Goal: Task Accomplishment & Management: Manage account settings

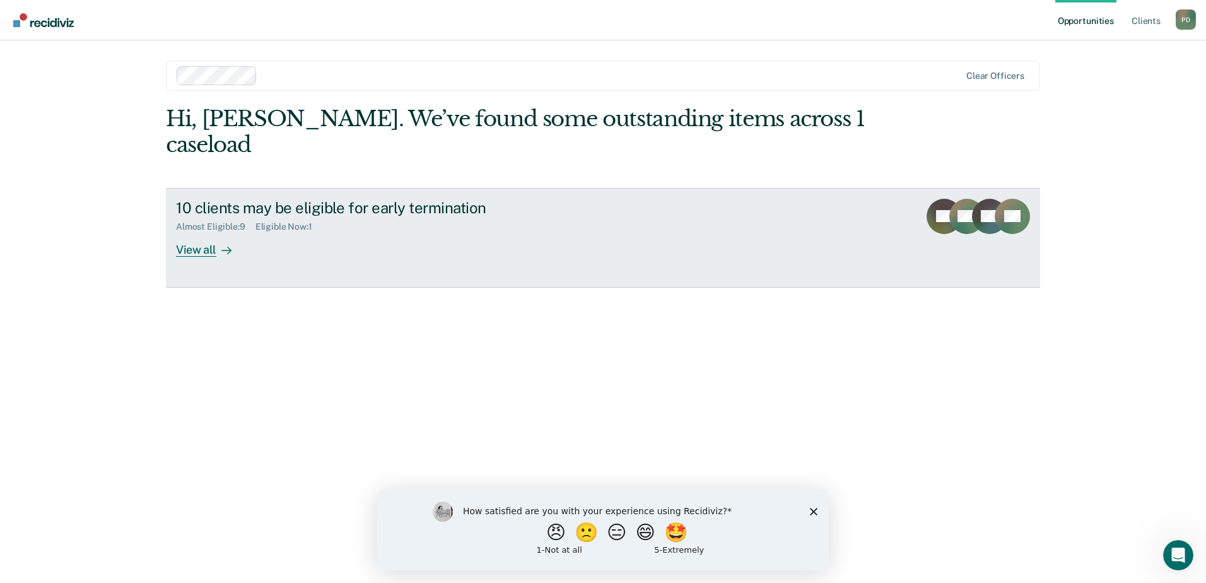
click at [180, 232] on div "View all" at bounding box center [211, 244] width 71 height 25
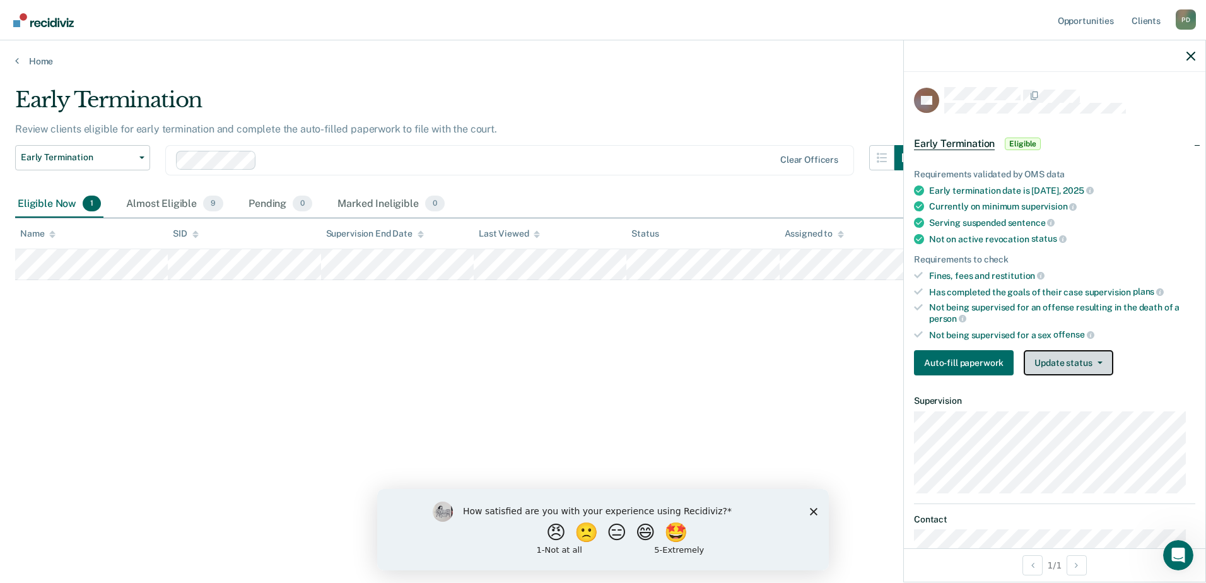
click at [1082, 365] on button "Update status" at bounding box center [1068, 362] width 89 height 25
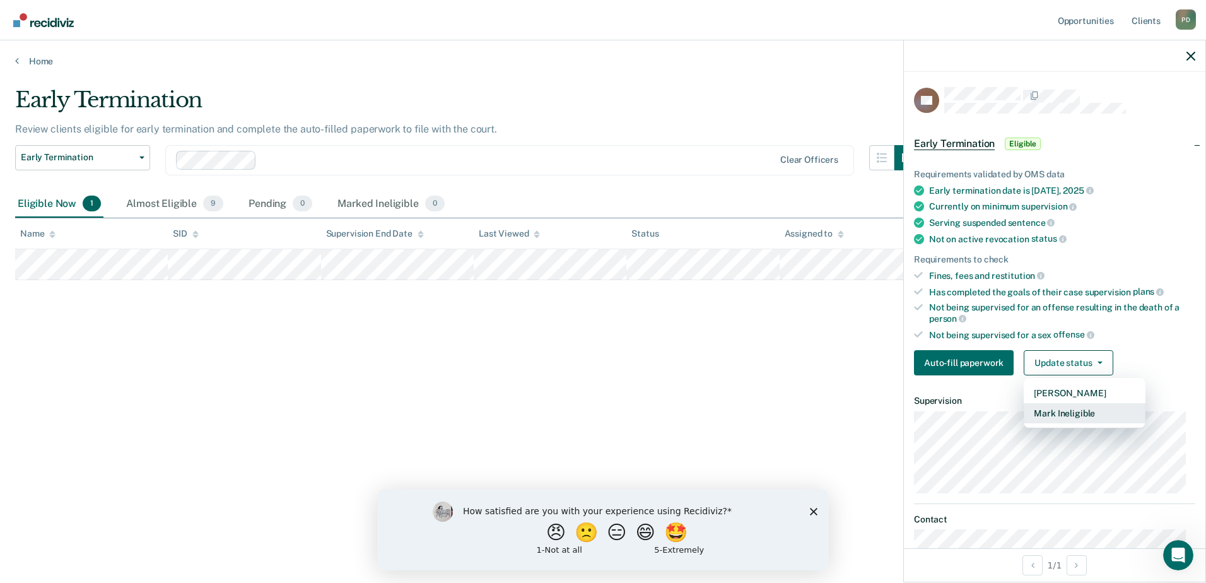
click at [1077, 410] on button "Mark Ineligible" at bounding box center [1085, 413] width 122 height 20
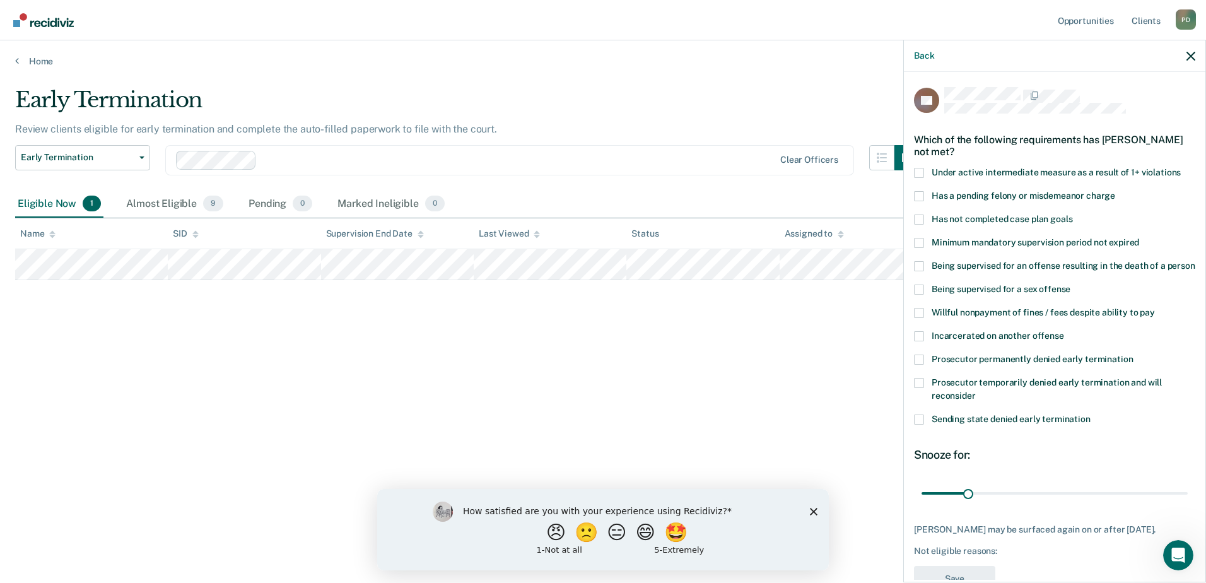
click at [920, 365] on span at bounding box center [919, 359] width 10 height 10
click at [1133, 354] on input "Prosecutor permanently denied early termination" at bounding box center [1133, 354] width 0 height 0
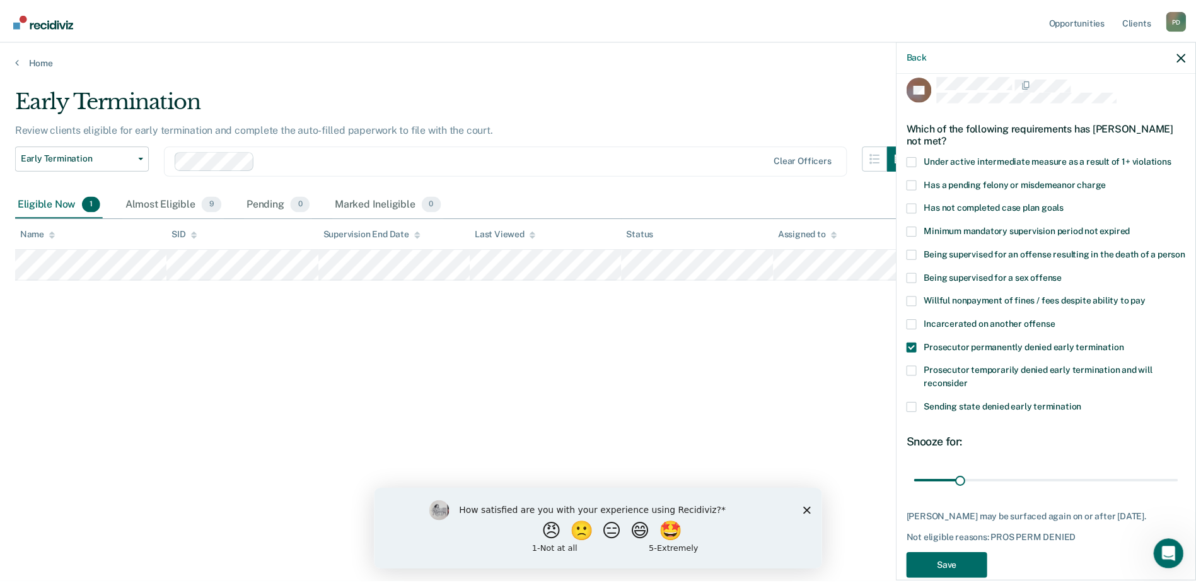
scroll to position [47, 0]
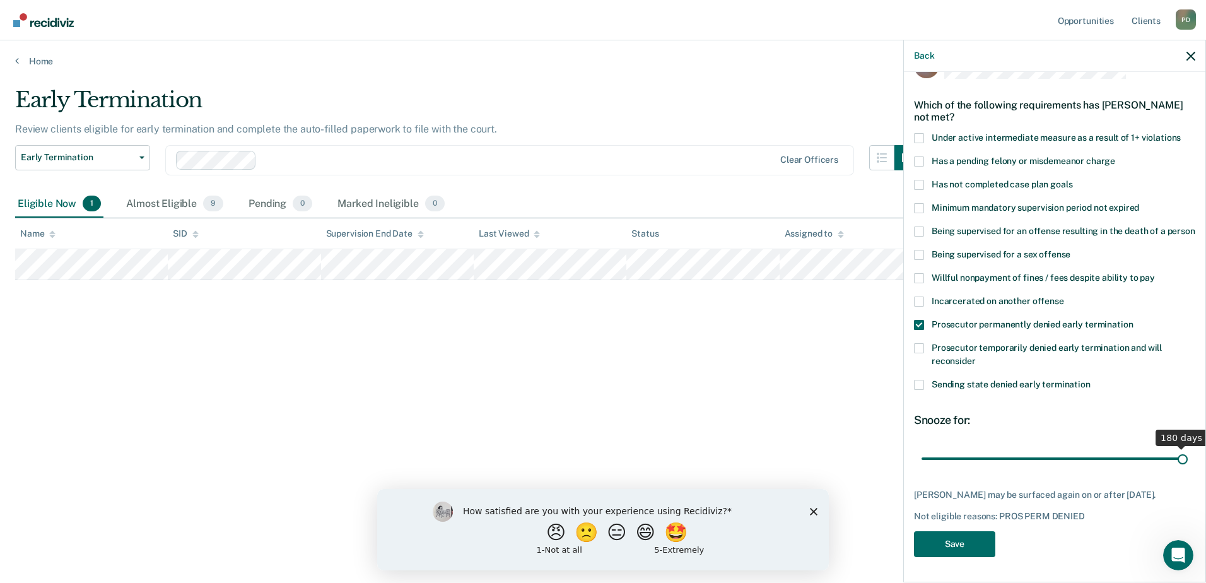
drag, startPoint x: 967, startPoint y: 455, endPoint x: 1200, endPoint y: 474, distance: 233.4
type input "180"
click at [1188, 469] on input "range" at bounding box center [1054, 458] width 266 height 22
click at [927, 252] on label "Being supervised for a sex offense" at bounding box center [1054, 256] width 281 height 13
click at [1070, 250] on input "Being supervised for a sex offense" at bounding box center [1070, 250] width 0 height 0
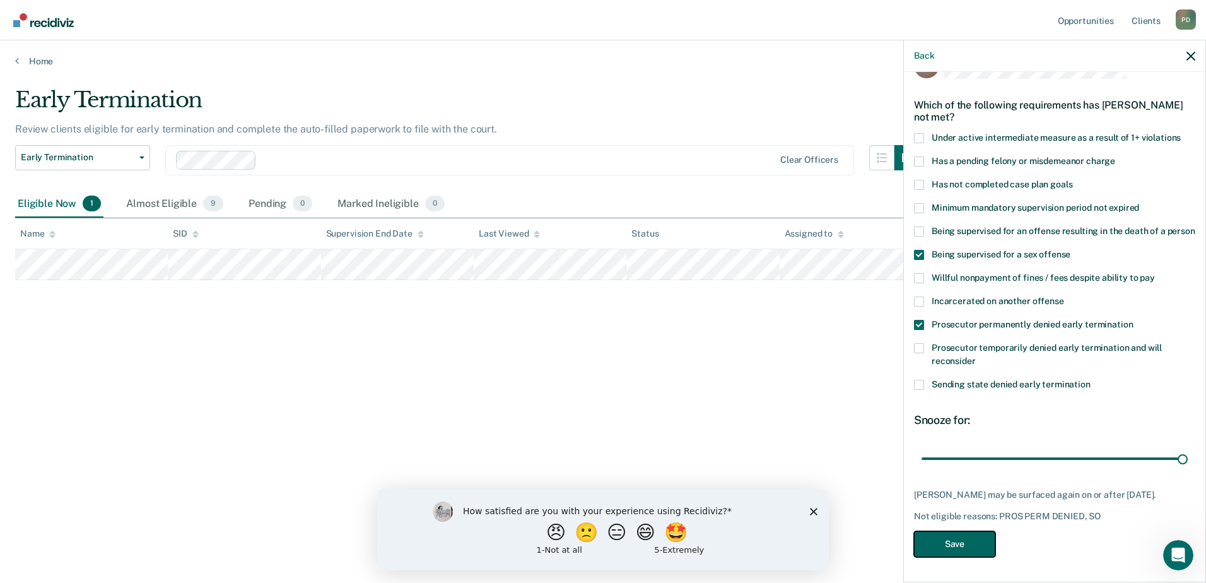
click at [951, 531] on button "Save" at bounding box center [954, 544] width 81 height 26
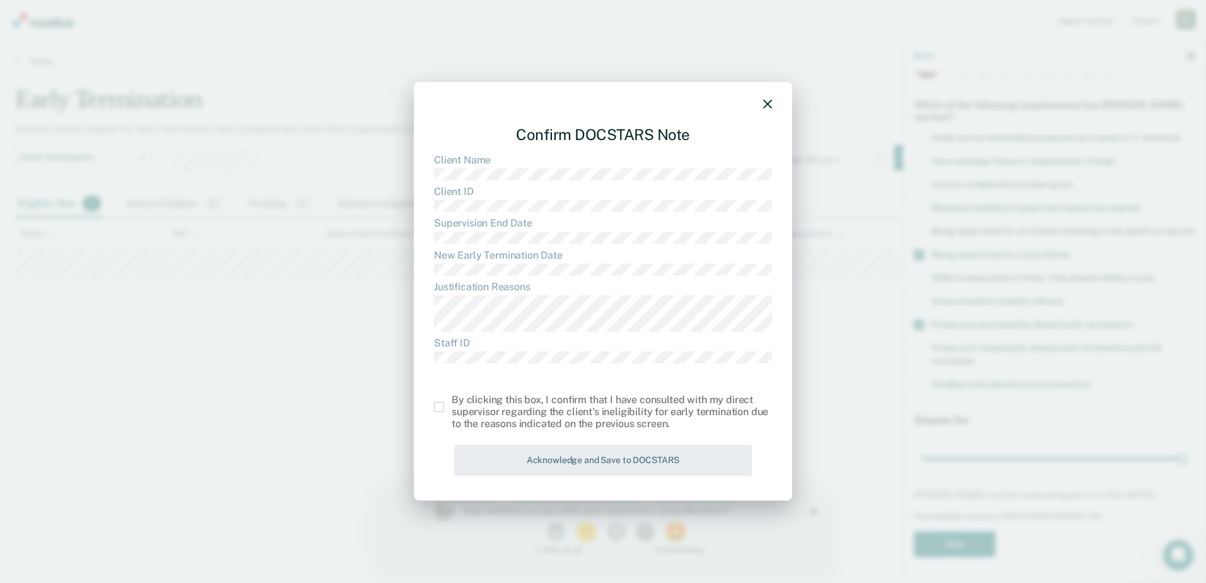
click at [437, 407] on span at bounding box center [439, 407] width 10 height 10
click at [452, 402] on input "checkbox" at bounding box center [452, 402] width 0 height 0
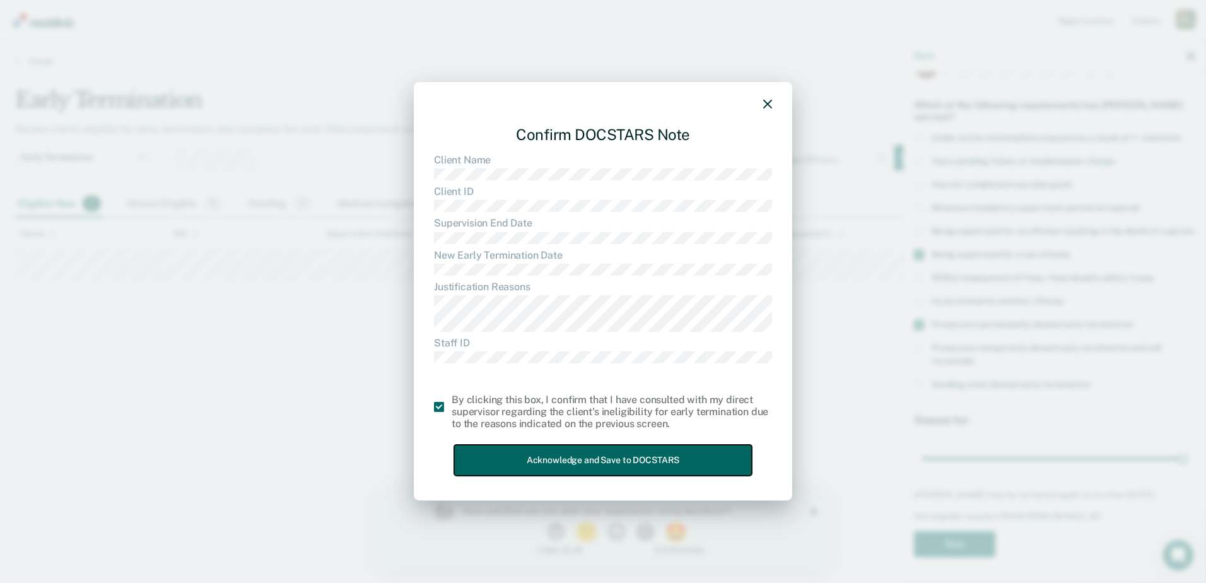
click at [568, 464] on button "Acknowledge and Save to DOCSTARS" at bounding box center [603, 460] width 298 height 31
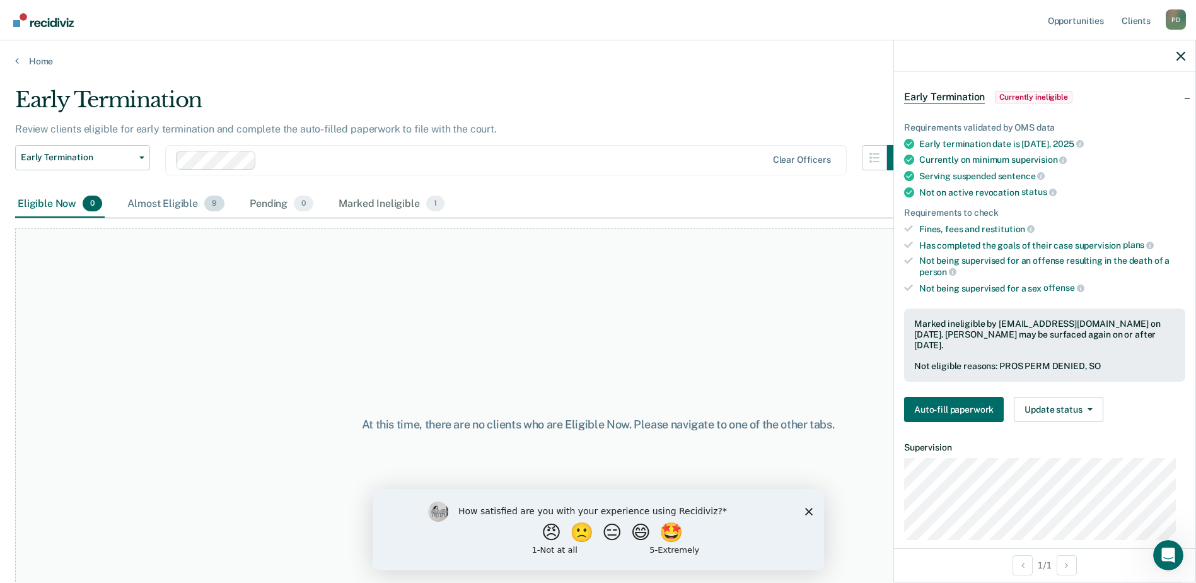
click at [170, 203] on div "Almost Eligible 9" at bounding box center [176, 204] width 102 height 28
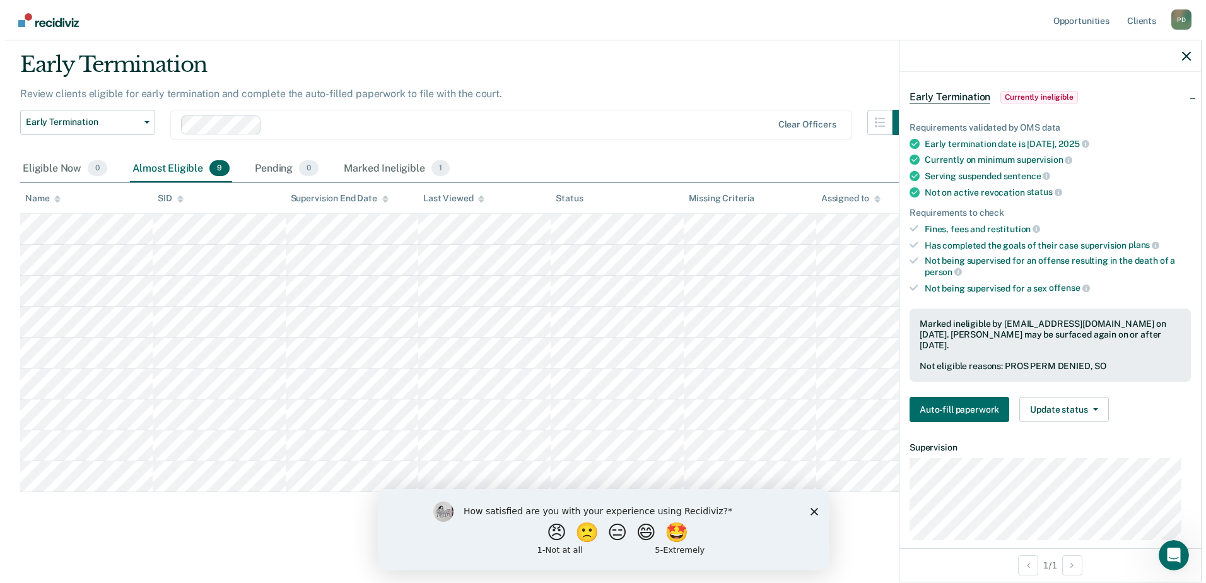
scroll to position [95, 0]
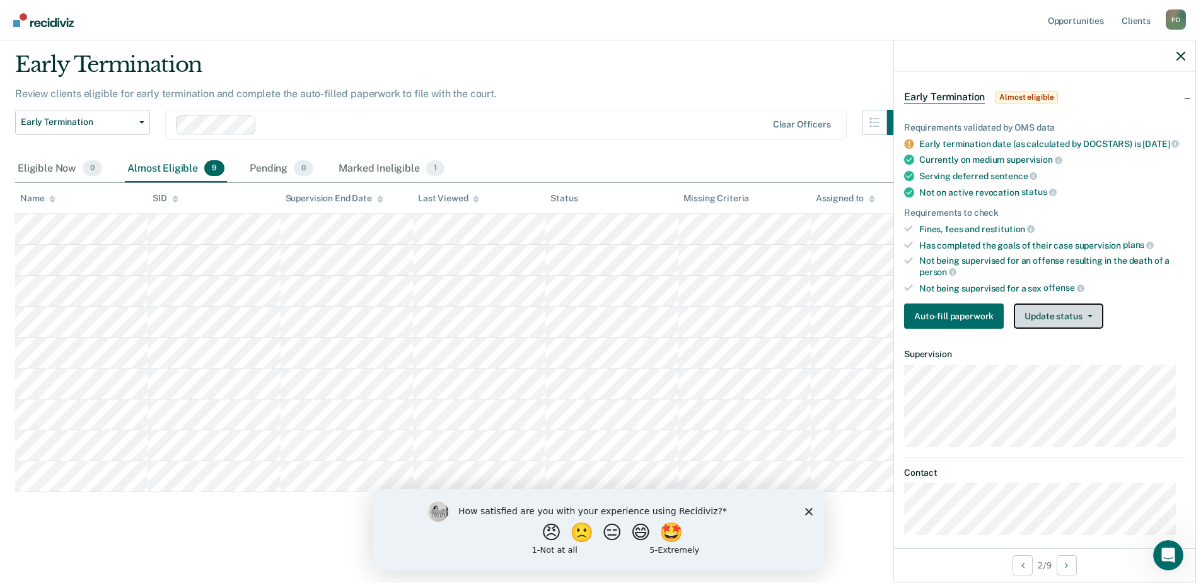
click at [1045, 327] on button "Update status" at bounding box center [1058, 315] width 89 height 25
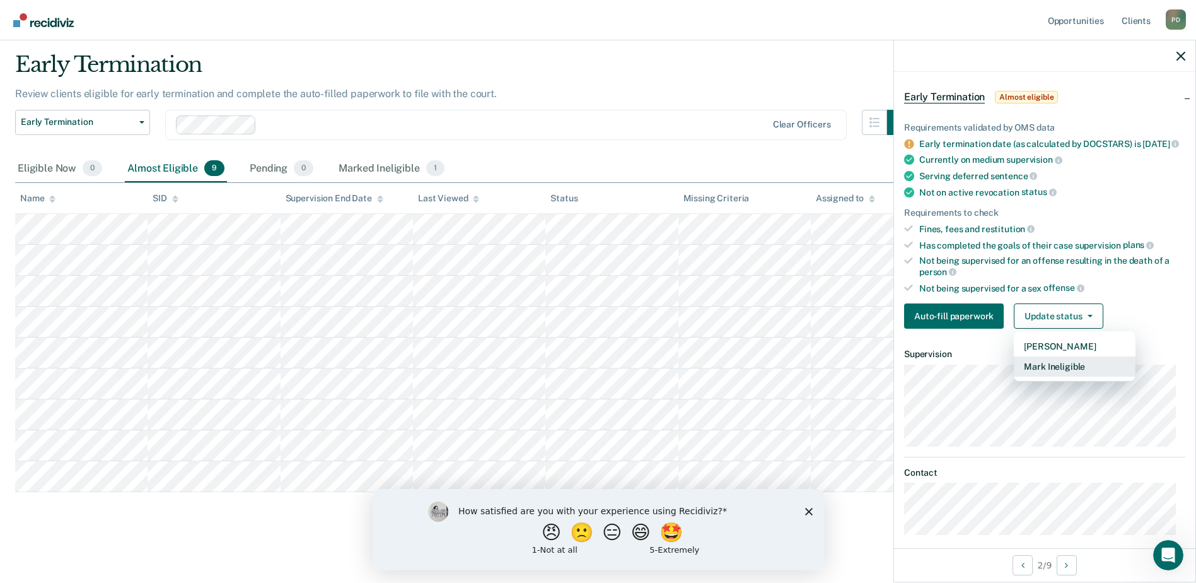
click at [1059, 377] on button "Mark Ineligible" at bounding box center [1075, 366] width 122 height 20
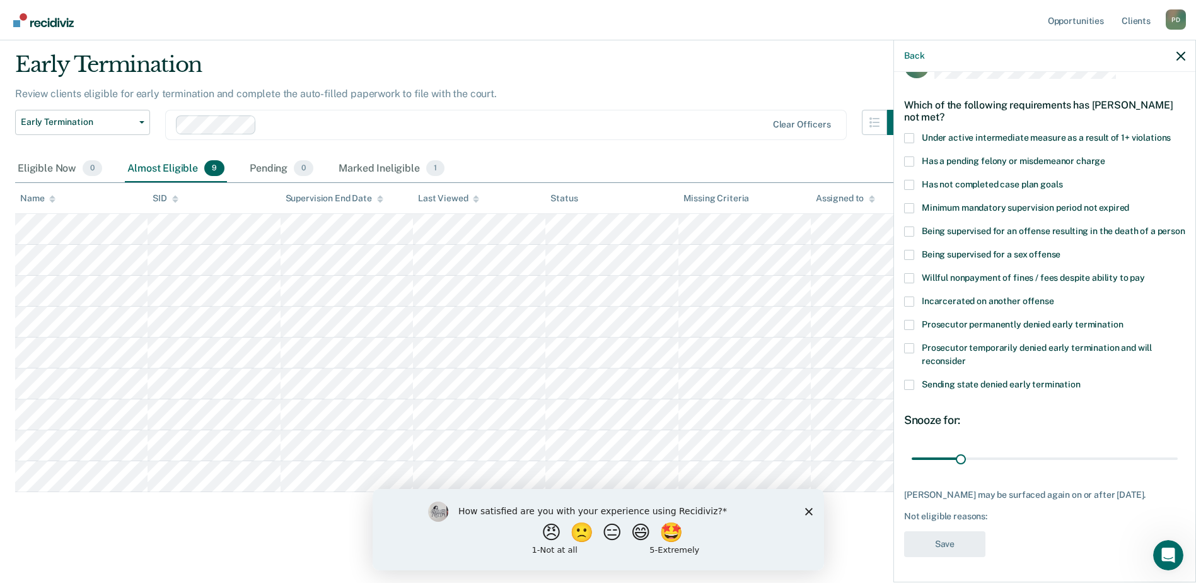
click at [908, 156] on span at bounding box center [909, 161] width 10 height 10
click at [1106, 156] on input "Has a pending felony or misdemeanor charge" at bounding box center [1106, 156] width 0 height 0
click at [908, 133] on span at bounding box center [909, 138] width 10 height 10
click at [1171, 133] on input "Under active intermediate measure as a result of 1+ violations" at bounding box center [1171, 133] width 0 height 0
click at [908, 180] on span at bounding box center [909, 185] width 10 height 10
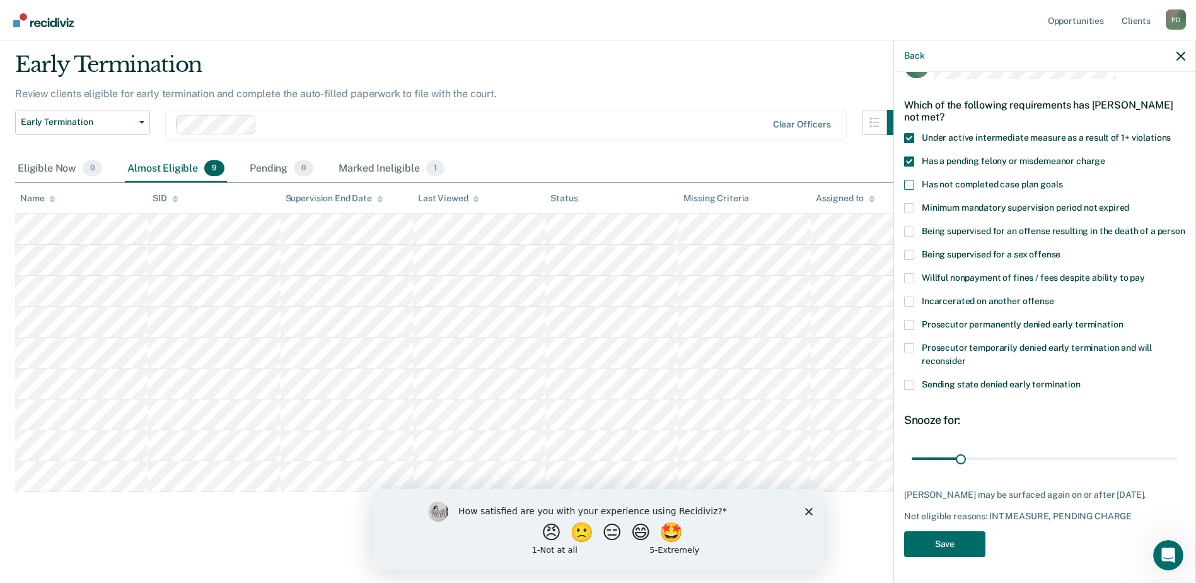
click at [1063, 180] on input "Has not completed case plan goals" at bounding box center [1063, 180] width 0 height 0
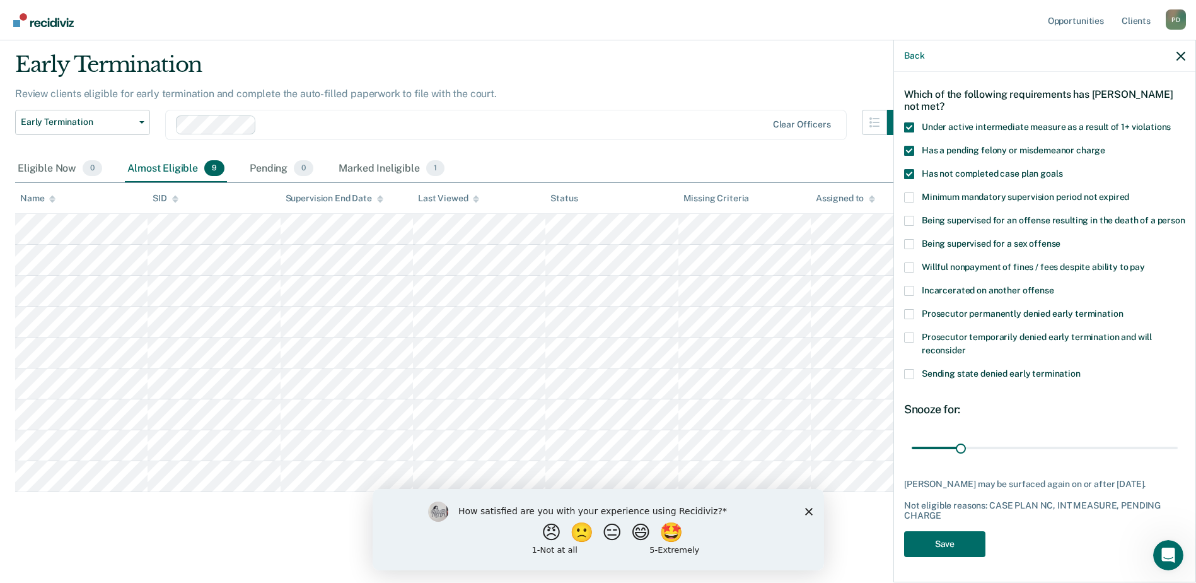
click at [908, 296] on span at bounding box center [909, 291] width 10 height 10
click at [1055, 286] on input "Incarcerated on another offense" at bounding box center [1055, 286] width 0 height 0
drag, startPoint x: 960, startPoint y: 459, endPoint x: 1179, endPoint y: 450, distance: 219.7
type input "170"
click at [1178, 450] on input "range" at bounding box center [1045, 447] width 266 height 22
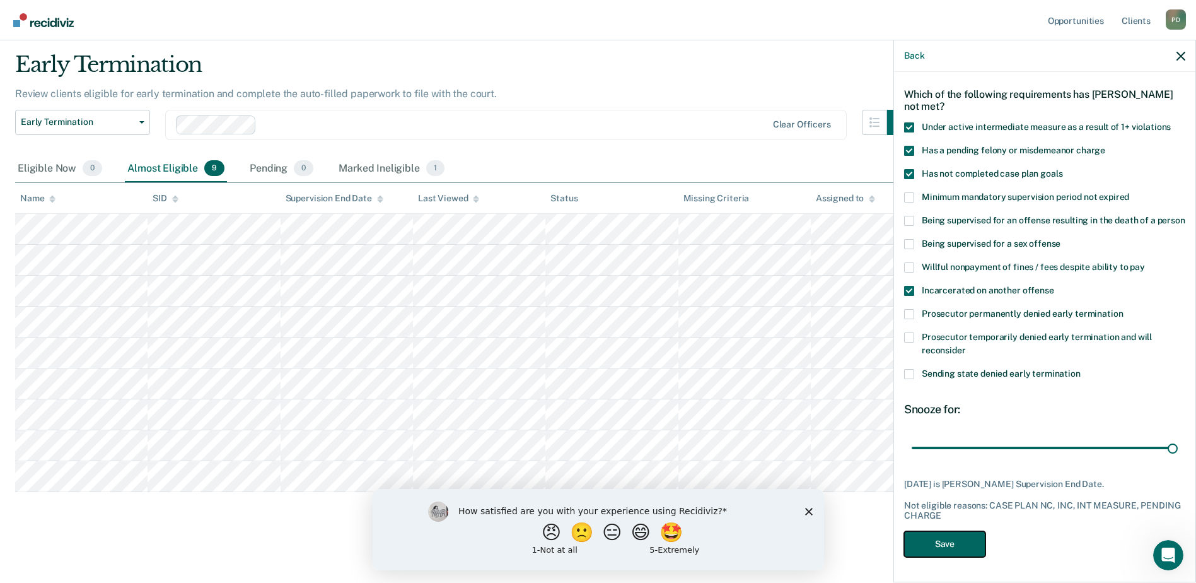
click at [954, 557] on button "Save" at bounding box center [944, 544] width 81 height 26
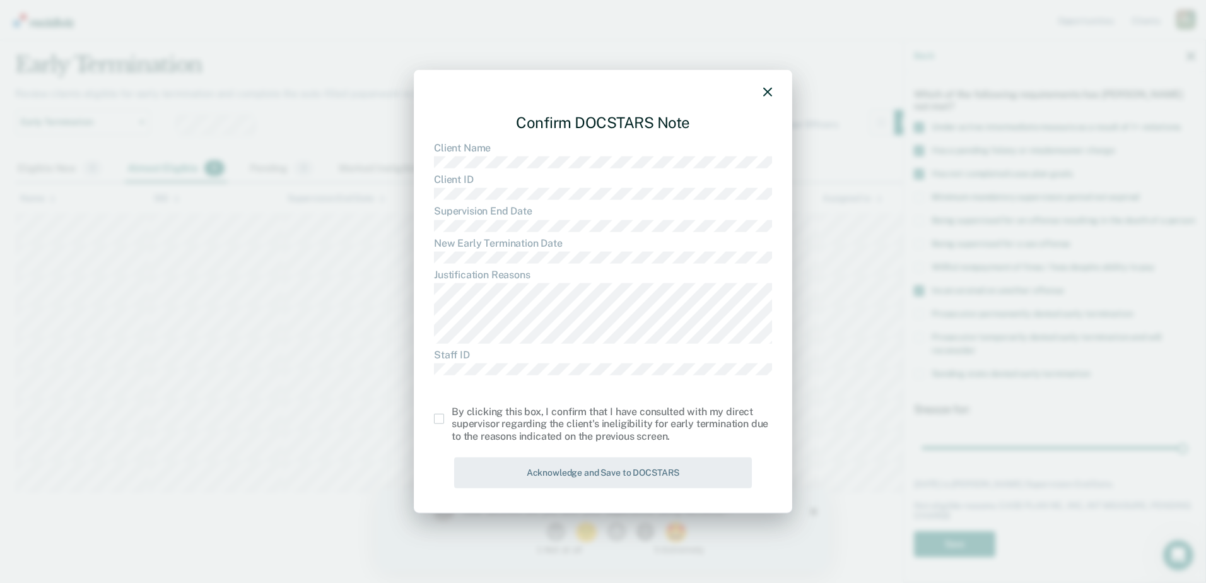
click at [442, 416] on span at bounding box center [439, 419] width 10 height 10
click at [452, 414] on input "checkbox" at bounding box center [452, 414] width 0 height 0
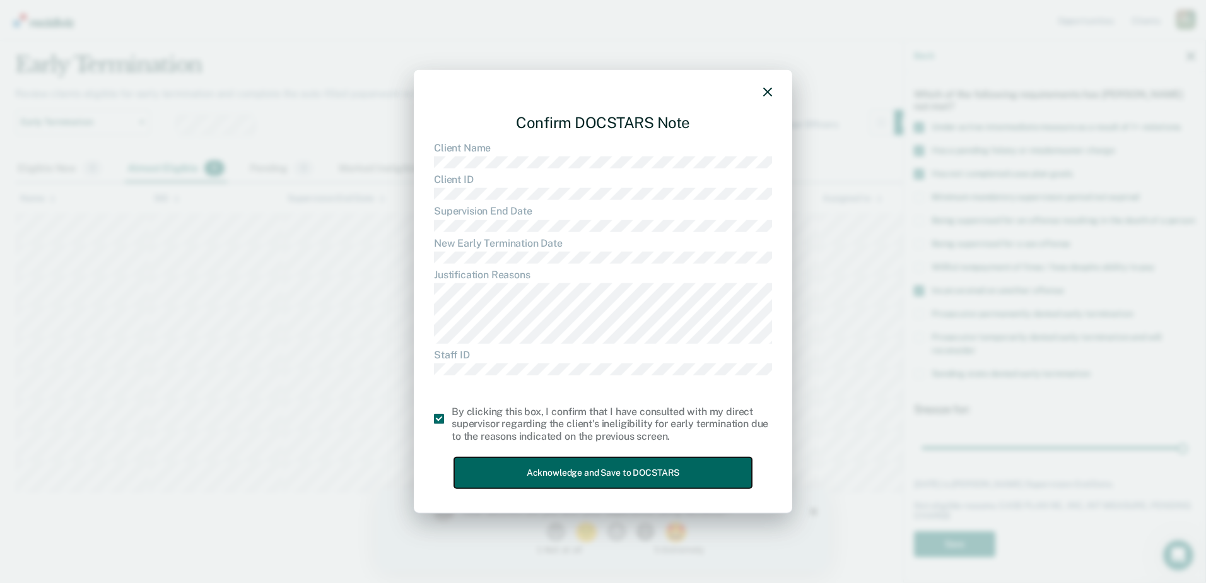
click at [646, 477] on button "Acknowledge and Save to DOCSTARS" at bounding box center [603, 472] width 298 height 31
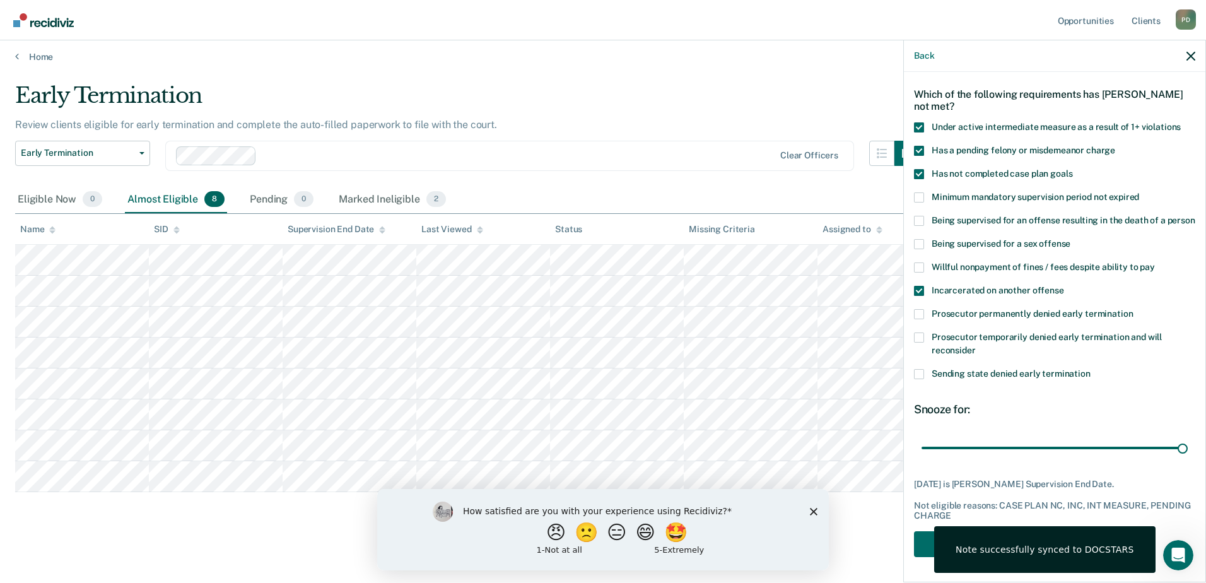
scroll to position [57, 0]
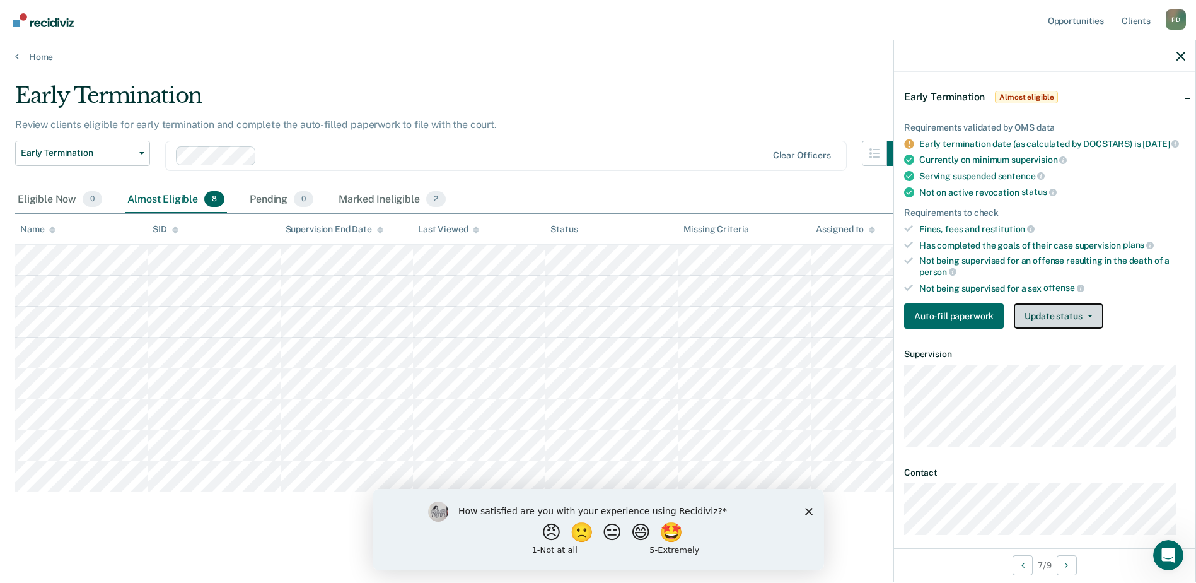
click at [1046, 326] on button "Update status" at bounding box center [1058, 315] width 89 height 25
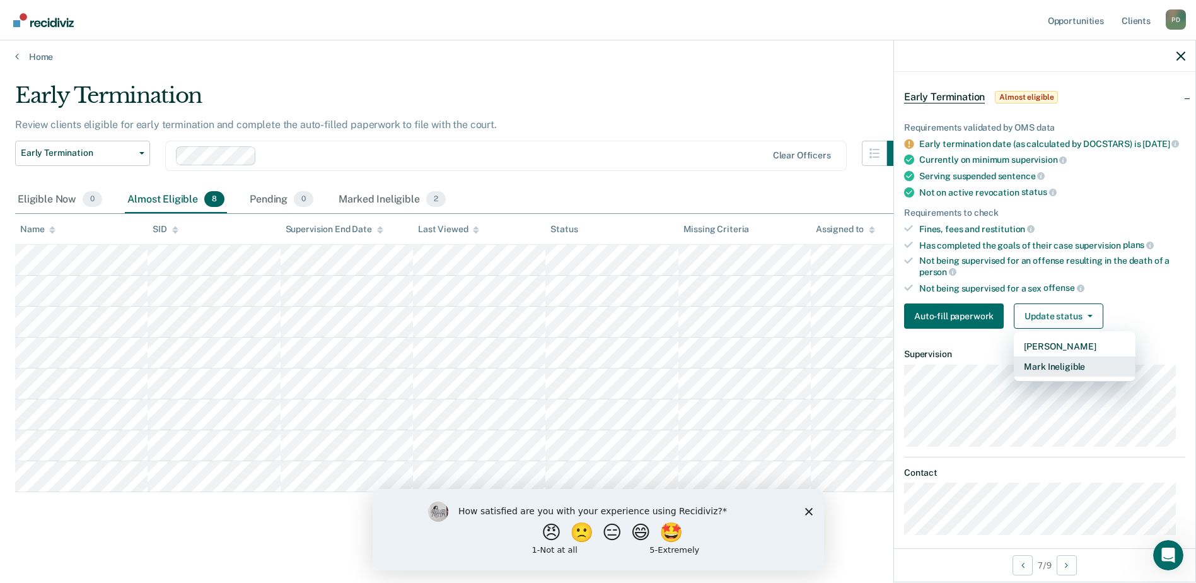
click at [1060, 375] on button "Mark Ineligible" at bounding box center [1075, 366] width 122 height 20
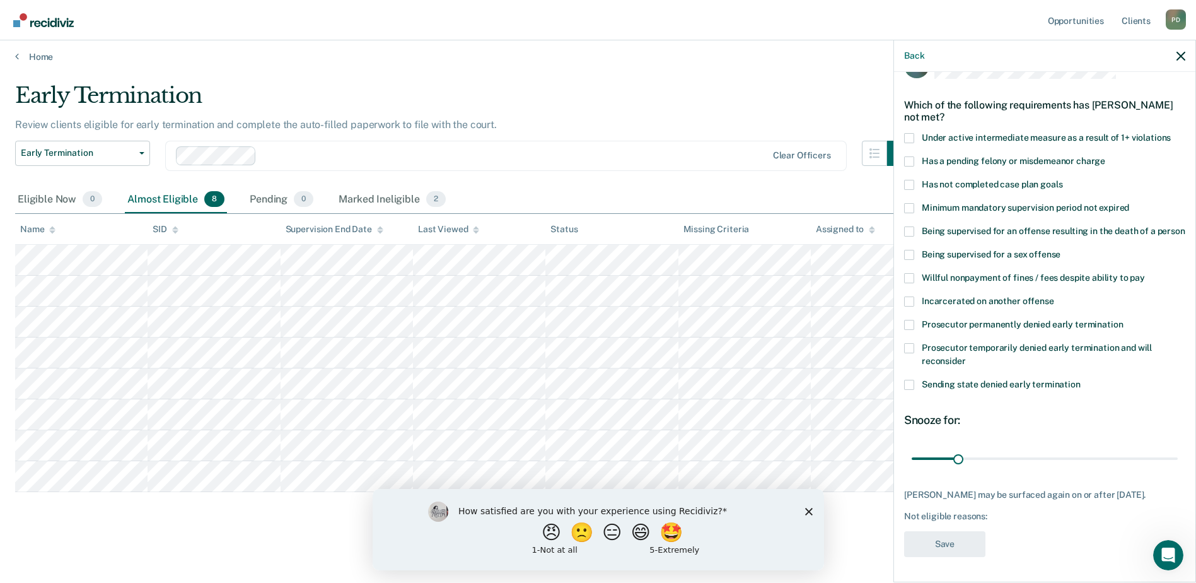
click at [910, 326] on span at bounding box center [909, 325] width 10 height 10
click at [1123, 320] on input "Prosecutor permanently denied early termination" at bounding box center [1123, 320] width 0 height 0
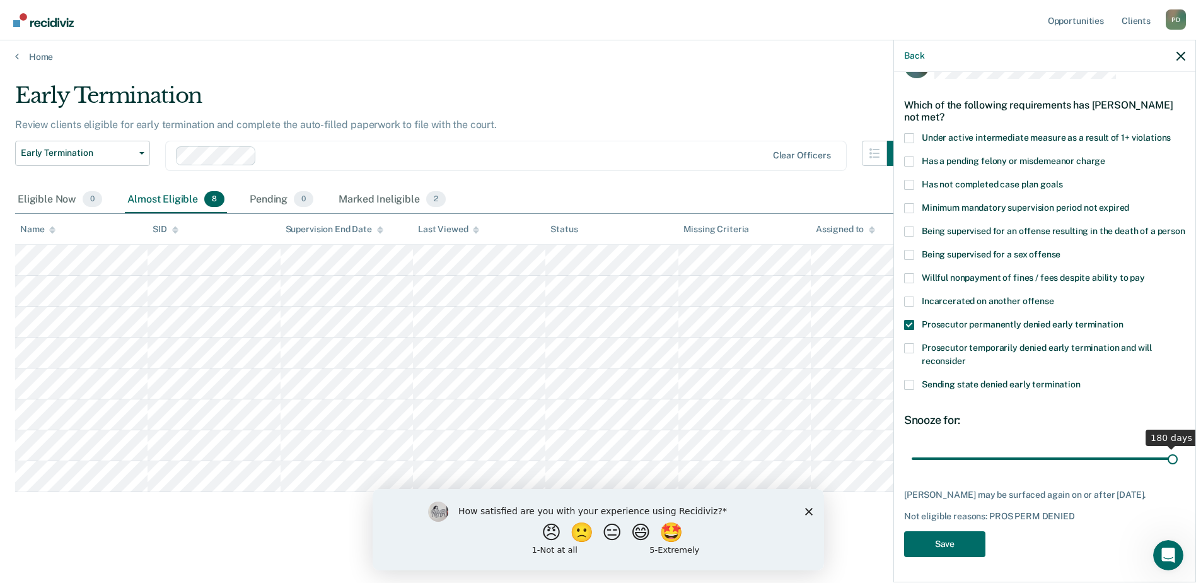
drag, startPoint x: 957, startPoint y: 453, endPoint x: 1183, endPoint y: 460, distance: 225.9
type input "180"
click at [1178, 460] on input "range" at bounding box center [1045, 458] width 266 height 22
click at [945, 541] on button "Save" at bounding box center [944, 544] width 81 height 26
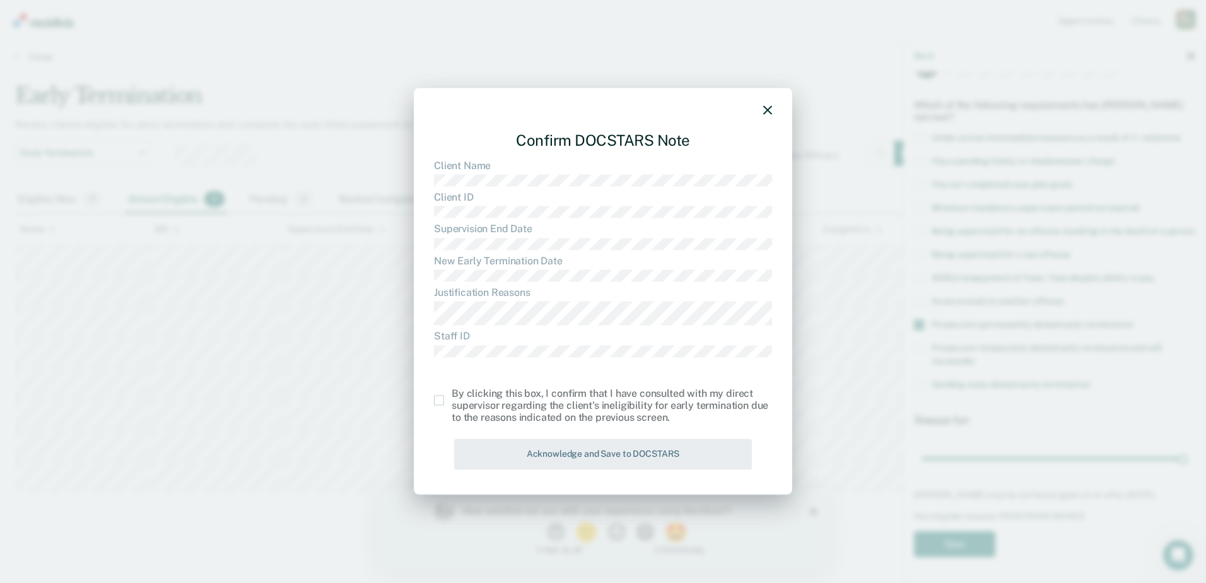
click at [436, 399] on span at bounding box center [439, 400] width 10 height 10
click at [452, 395] on input "checkbox" at bounding box center [452, 395] width 0 height 0
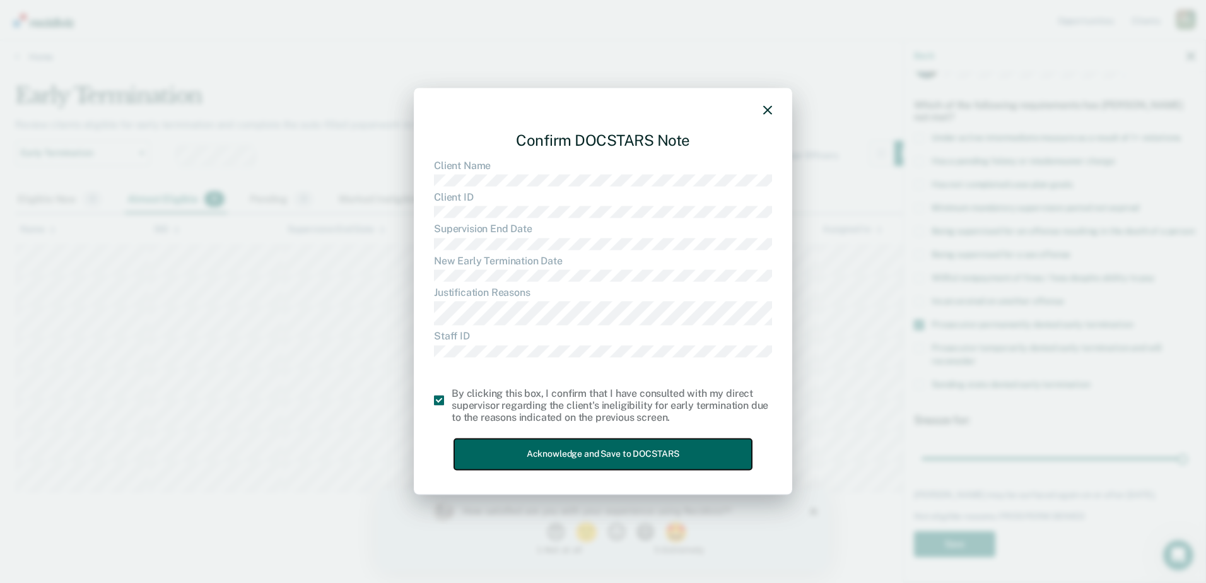
click at [498, 447] on button "Acknowledge and Save to DOCSTARS" at bounding box center [603, 454] width 298 height 31
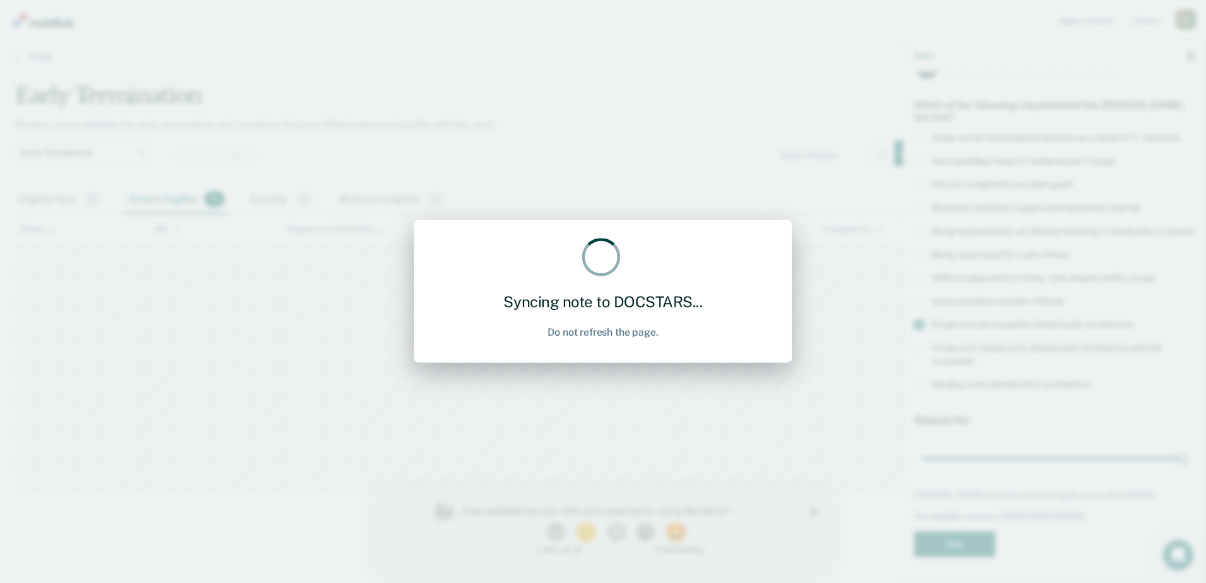
scroll to position [20, 0]
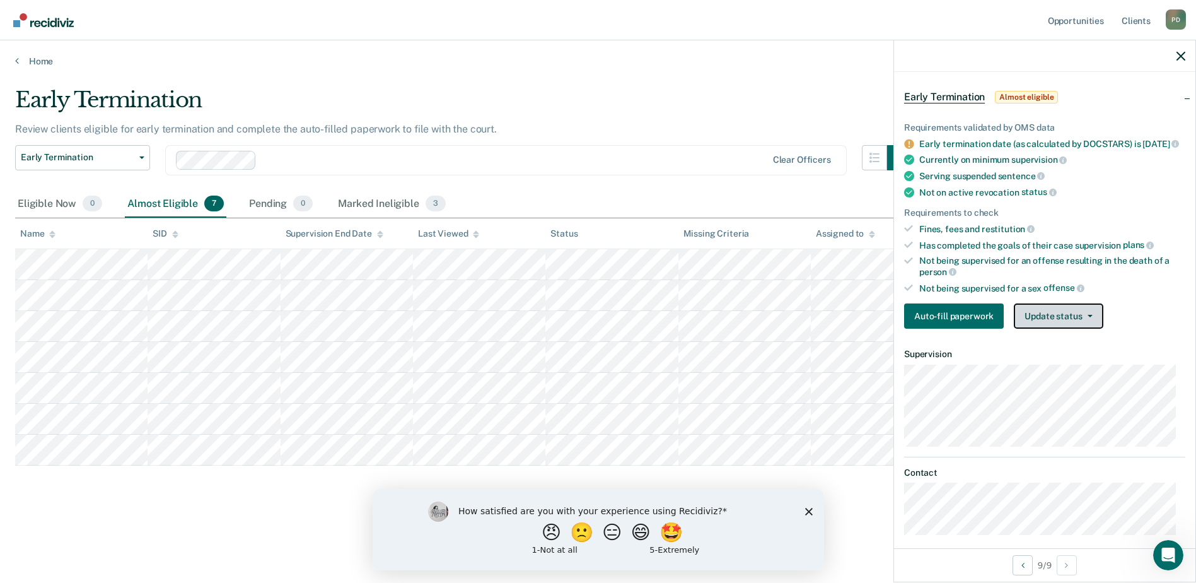
click at [1087, 327] on button "Update status" at bounding box center [1058, 315] width 89 height 25
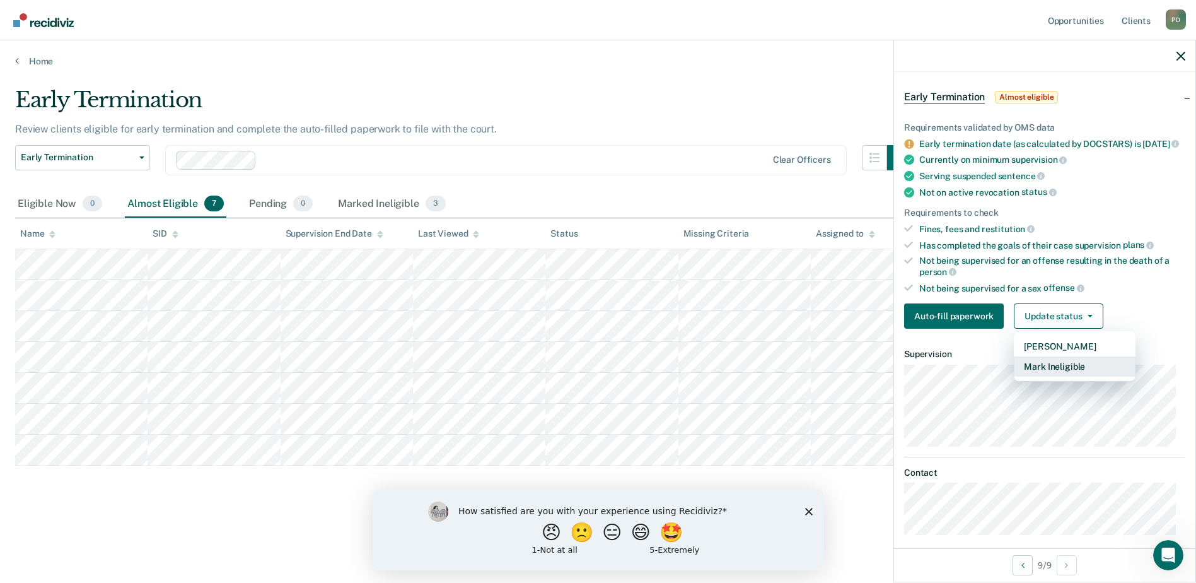
click at [1075, 377] on button "Mark Ineligible" at bounding box center [1075, 366] width 122 height 20
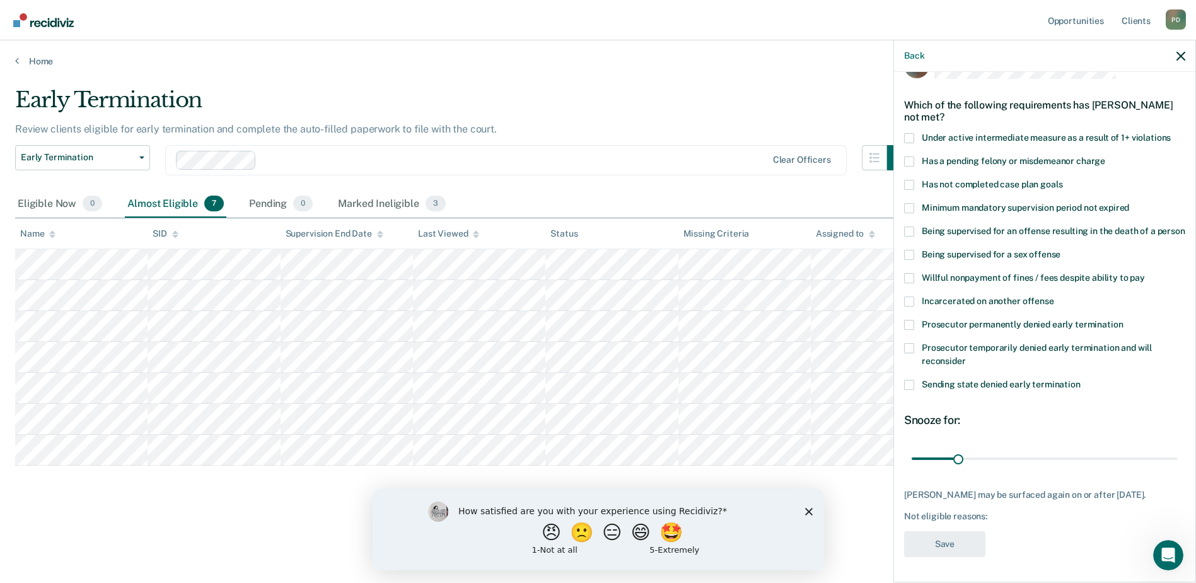
click at [913, 156] on span at bounding box center [909, 161] width 10 height 10
click at [1106, 156] on input "Has a pending felony or misdemeanor charge" at bounding box center [1106, 156] width 0 height 0
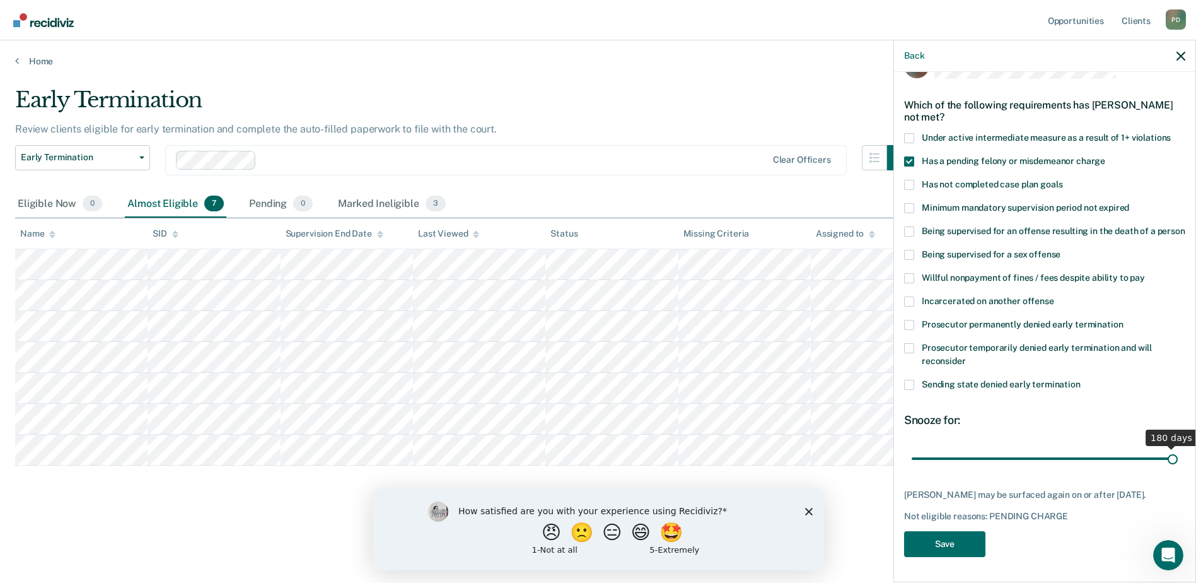
drag, startPoint x: 959, startPoint y: 456, endPoint x: 1190, endPoint y: 456, distance: 231.5
type input "180"
click at [1178, 456] on input "range" at bounding box center [1045, 458] width 266 height 22
click at [941, 548] on button "Save" at bounding box center [944, 544] width 81 height 26
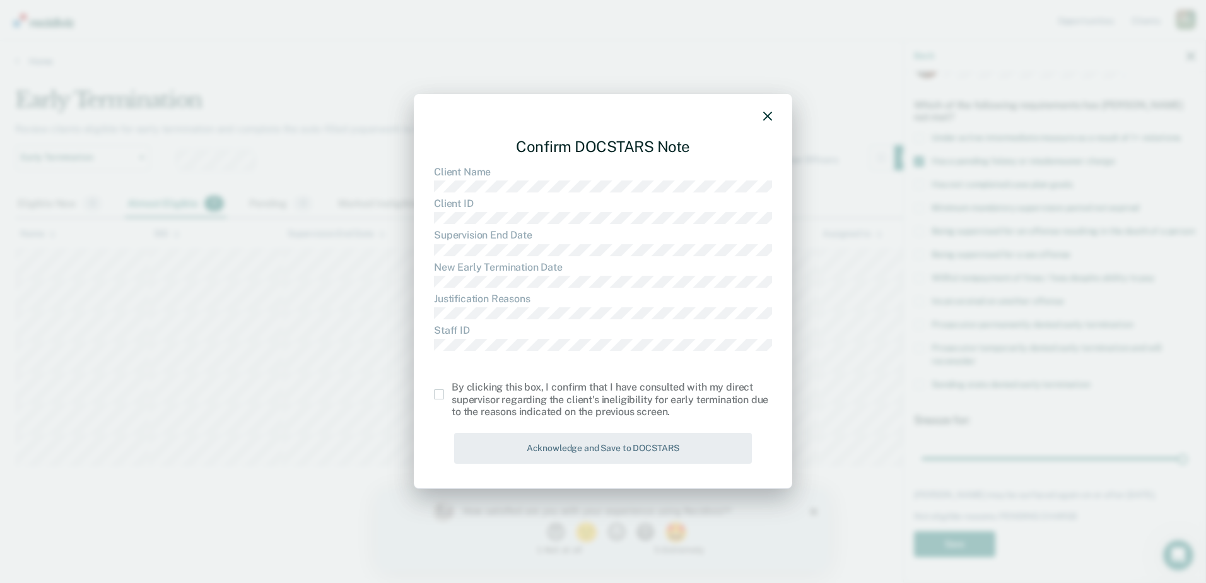
click at [438, 392] on span at bounding box center [439, 394] width 10 height 10
click at [452, 389] on input "checkbox" at bounding box center [452, 389] width 0 height 0
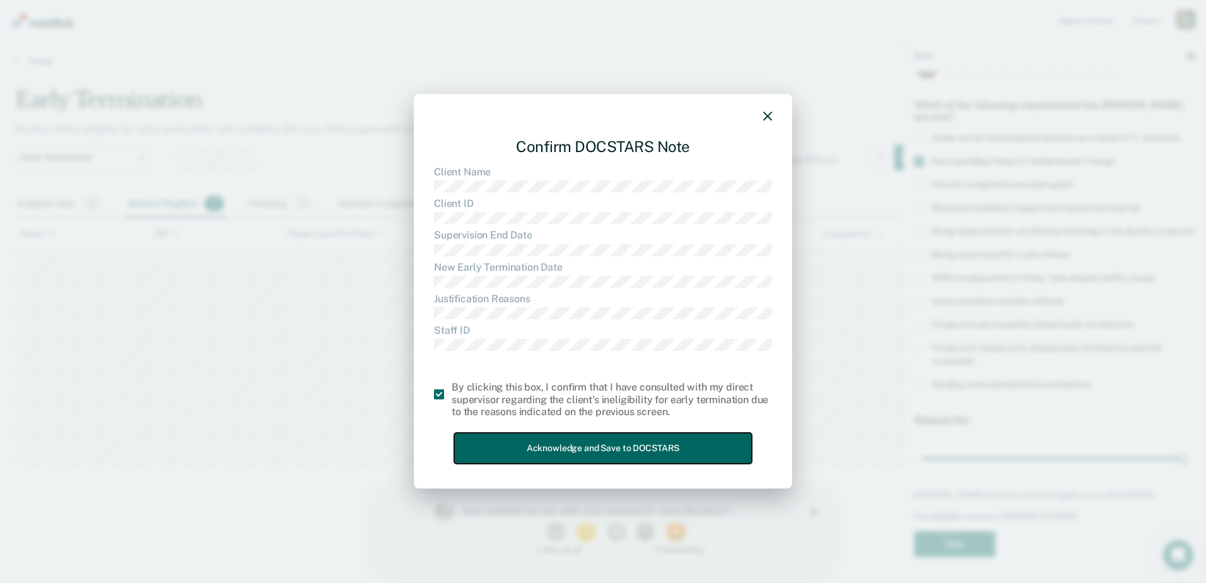
click at [554, 446] on button "Acknowledge and Save to DOCSTARS" at bounding box center [603, 448] width 298 height 31
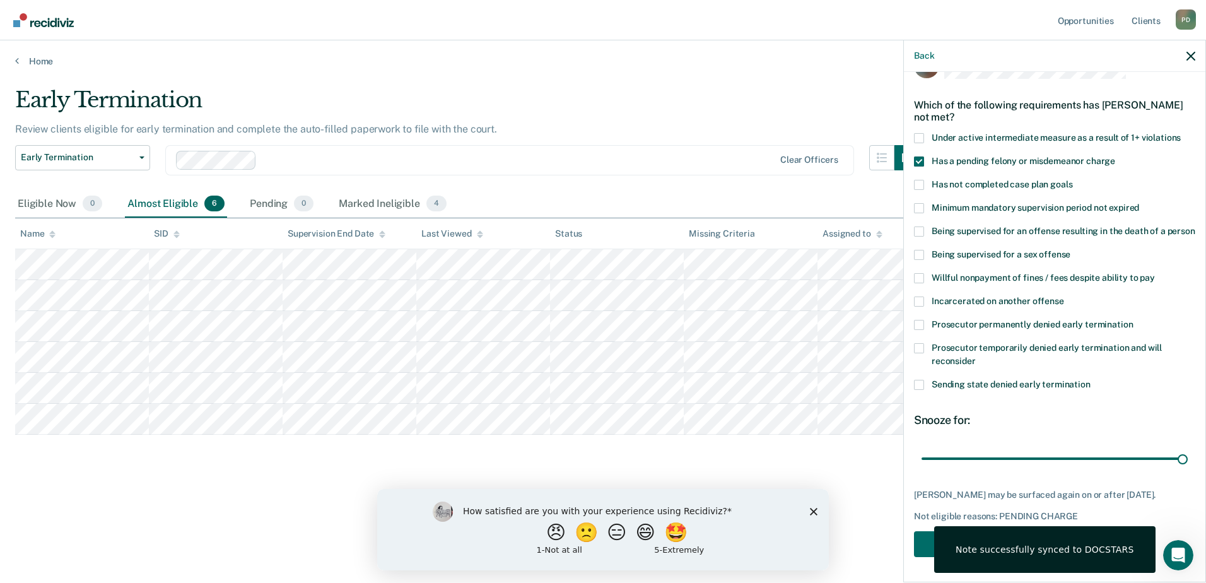
scroll to position [0, 0]
